Goal: Transaction & Acquisition: Purchase product/service

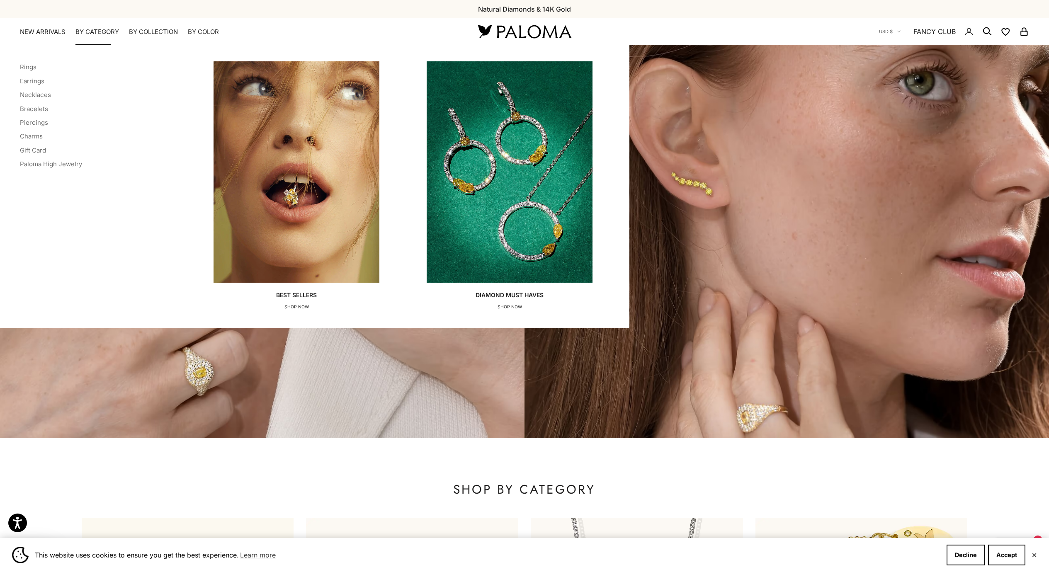
click at [80, 33] on summary "By Category" at bounding box center [97, 32] width 44 height 8
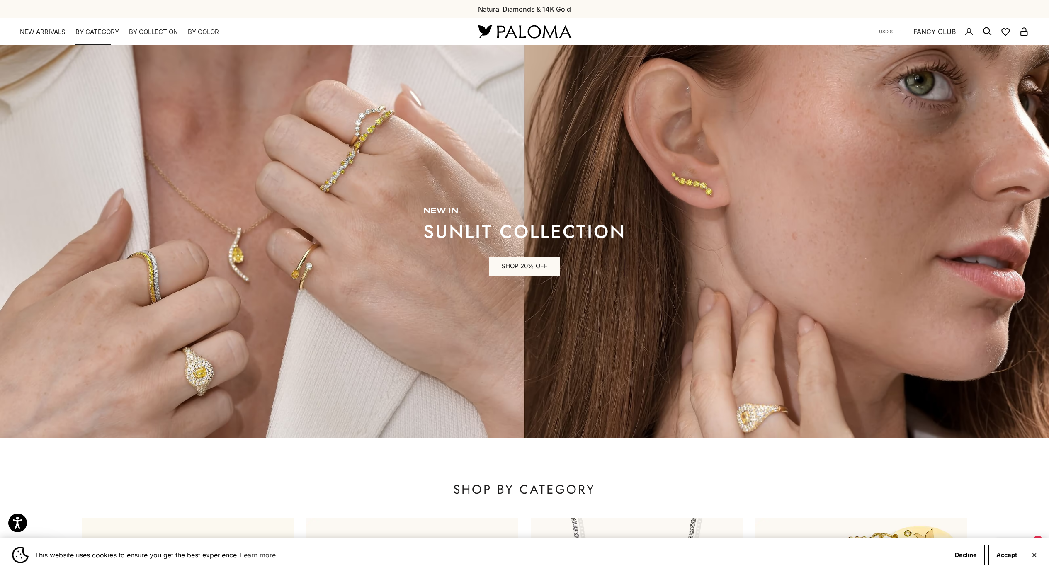
click at [80, 33] on summary "By Category" at bounding box center [97, 32] width 44 height 8
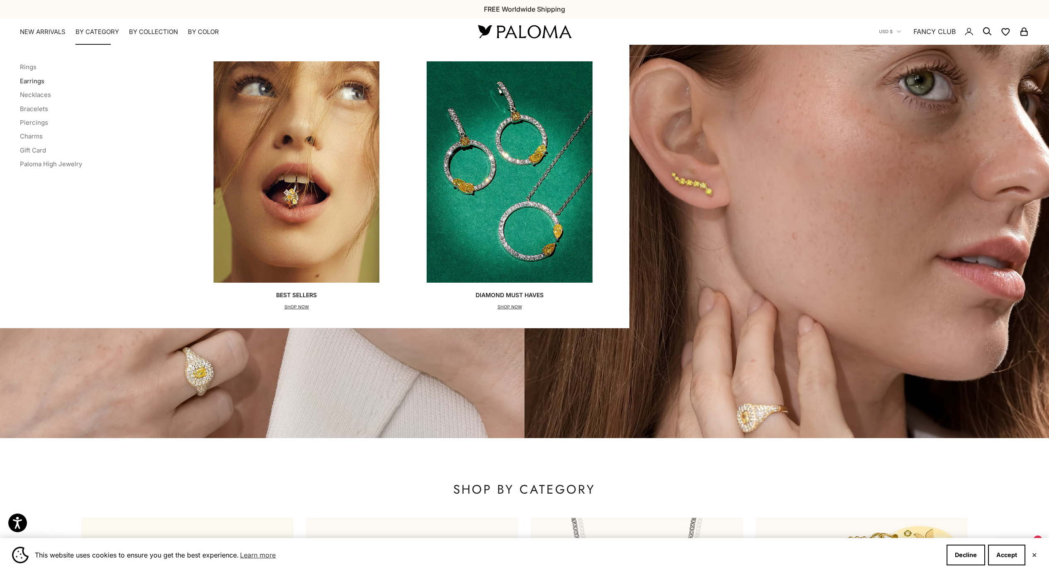
click at [41, 85] on li "Earrings" at bounding box center [51, 80] width 62 height 11
click at [43, 78] on link "Earrings" at bounding box center [32, 81] width 24 height 8
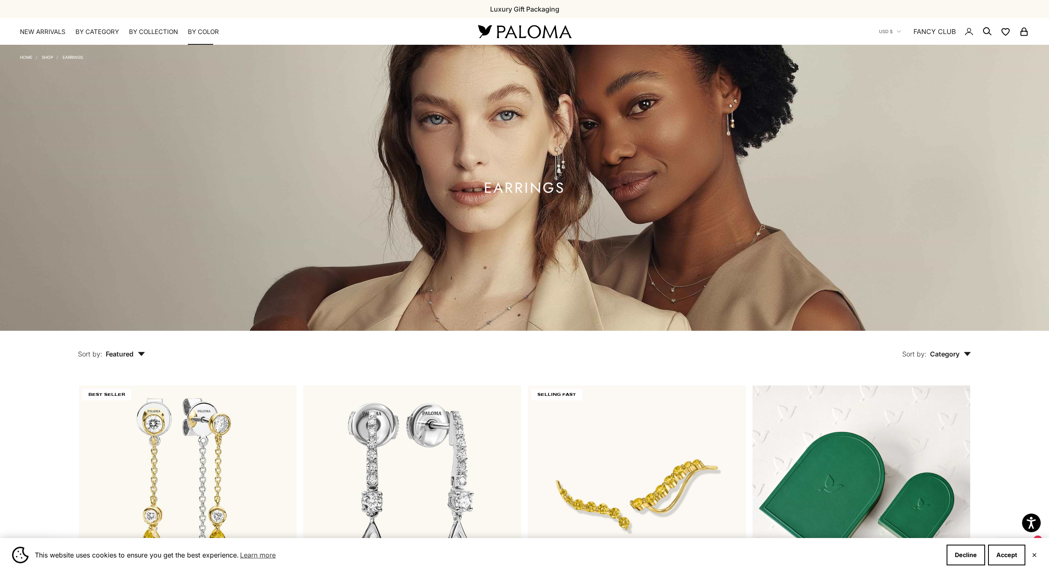
click at [194, 29] on summary "By Color" at bounding box center [203, 32] width 31 height 8
click at [552, 35] on img at bounding box center [525, 31] width 100 height 17
